Goal: Task Accomplishment & Management: Complete application form

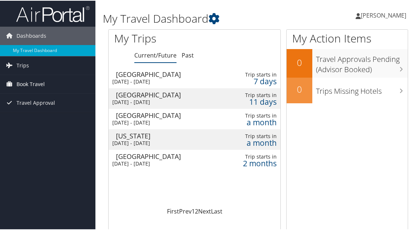
click at [42, 76] on span "Book Travel" at bounding box center [31, 83] width 28 height 18
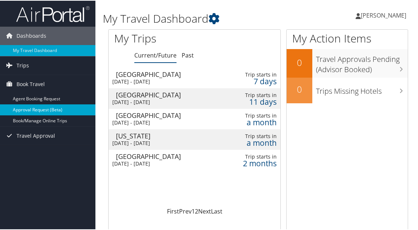
click at [38, 114] on link "Approval Request (Beta)" at bounding box center [47, 109] width 95 height 11
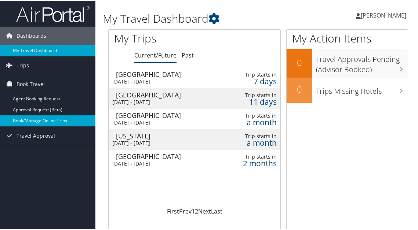
click at [38, 118] on link "Book/Manage Online Trips" at bounding box center [47, 120] width 95 height 11
